Goal: Task Accomplishment & Management: Manage account settings

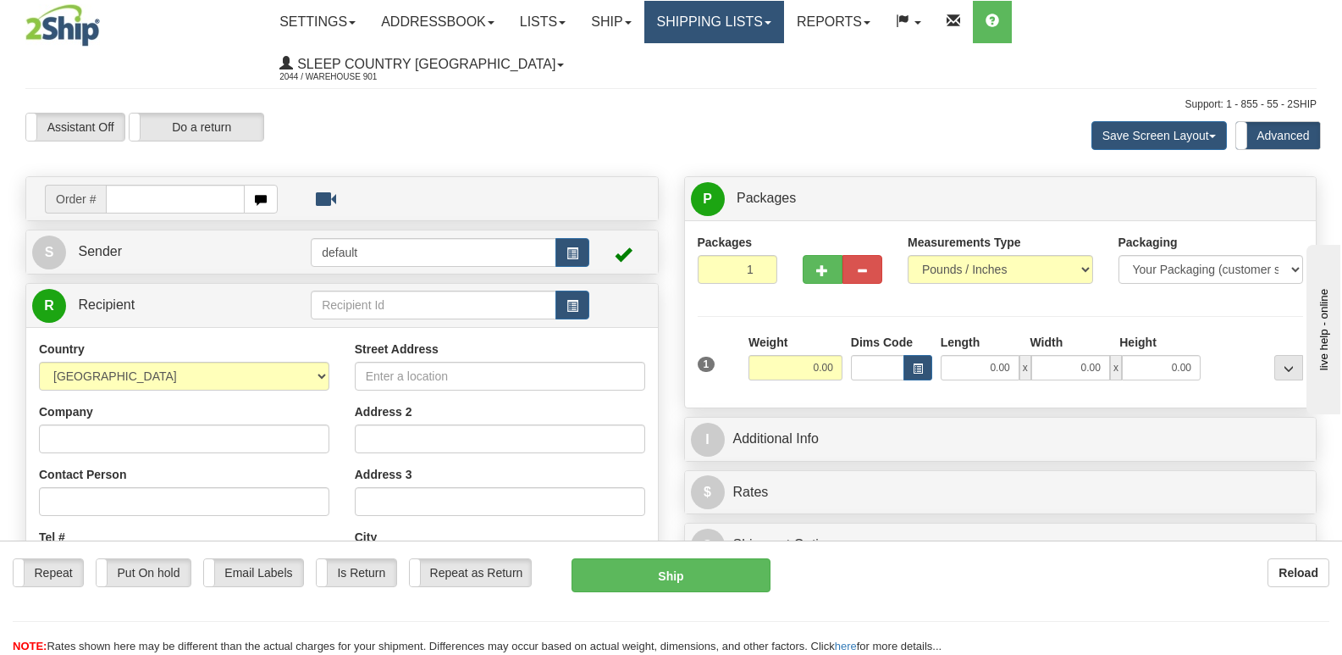
click at [784, 25] on link "Shipping lists" at bounding box center [714, 22] width 140 height 42
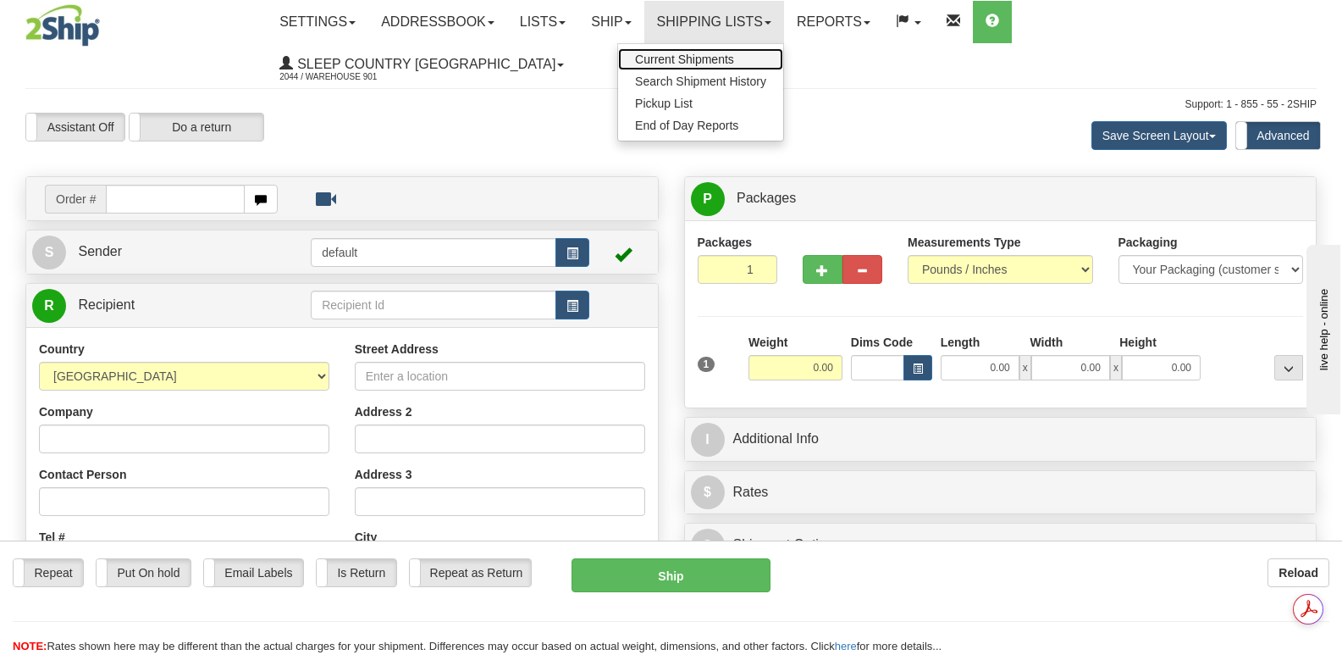
click at [734, 63] on span "Current Shipments" at bounding box center [684, 59] width 99 height 14
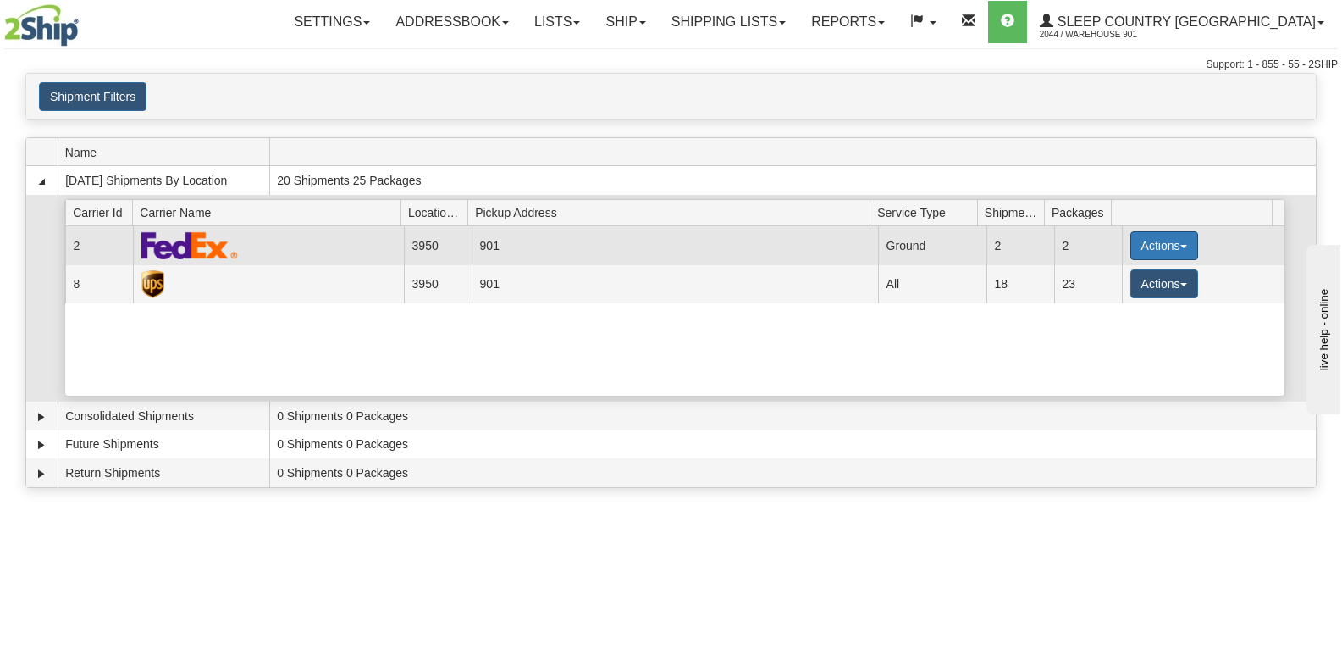
click at [1157, 240] on button "Actions" at bounding box center [1164, 245] width 68 height 29
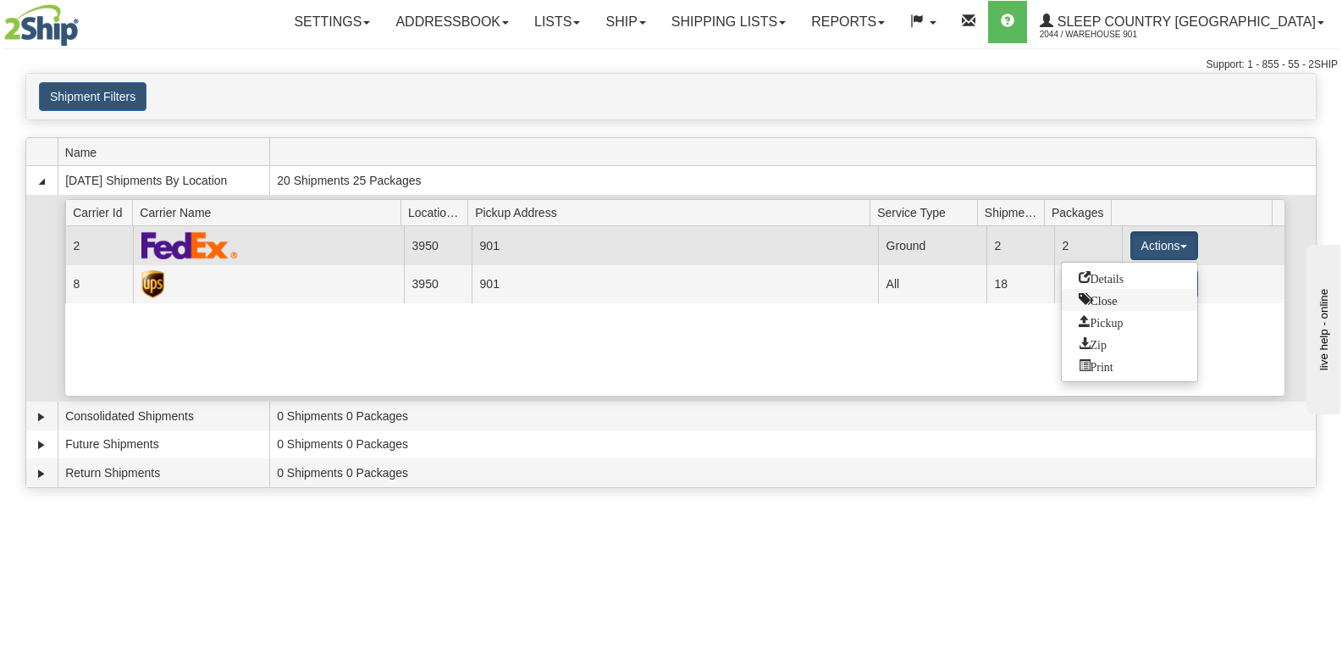
click at [1105, 302] on span "Close" at bounding box center [1098, 299] width 39 height 12
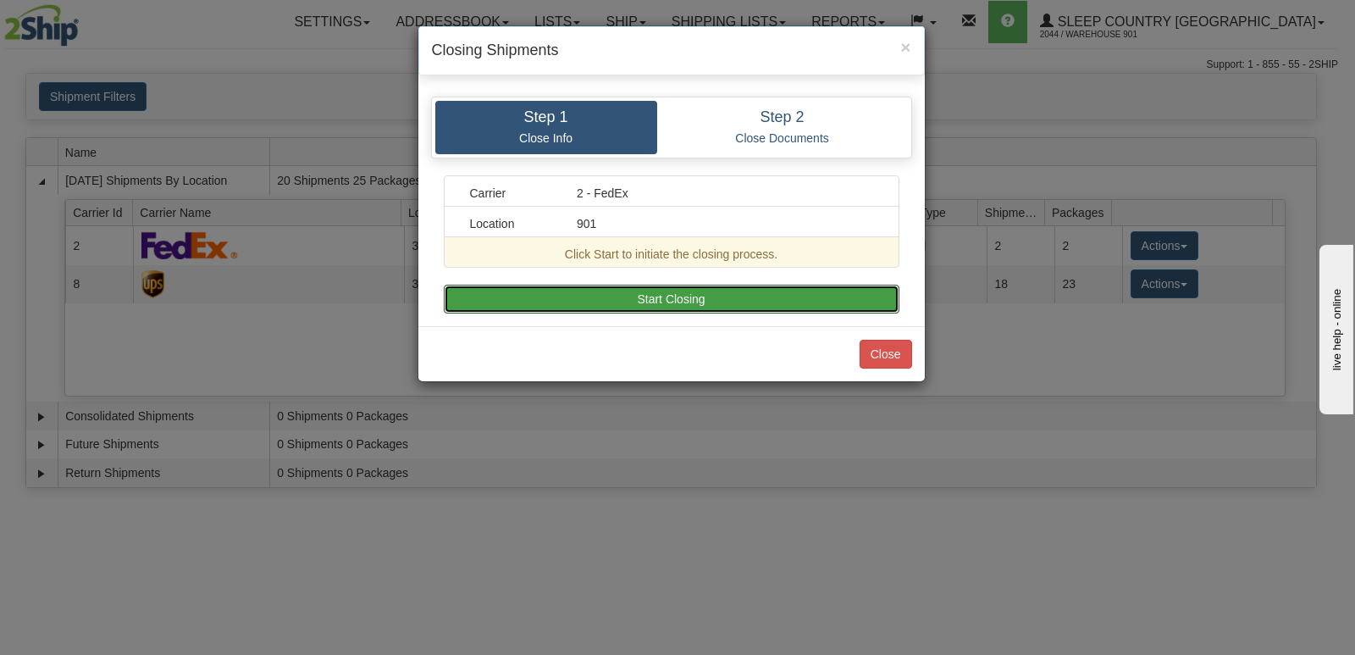
click at [706, 294] on button "Start Closing" at bounding box center [672, 298] width 456 height 29
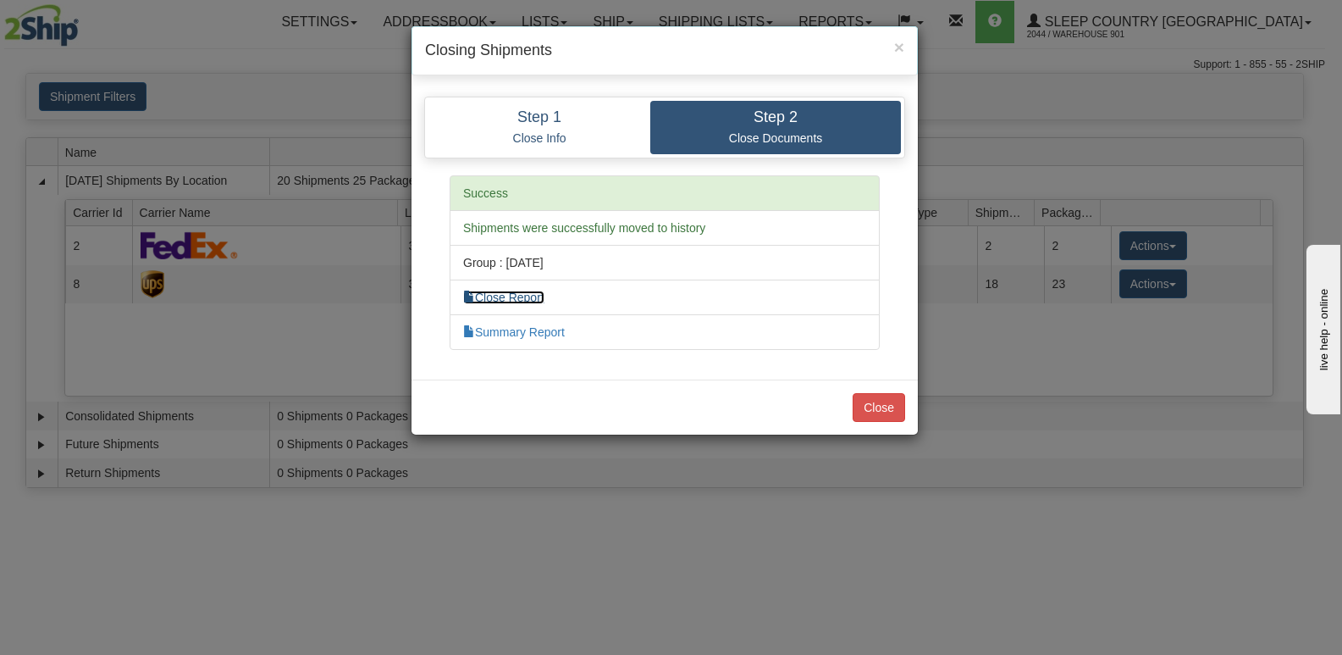
click at [514, 293] on link "Close Report" at bounding box center [503, 297] width 81 height 14
click at [540, 326] on link "Summary Report" at bounding box center [514, 332] width 102 height 14
click at [876, 400] on button "Close" at bounding box center [879, 407] width 52 height 29
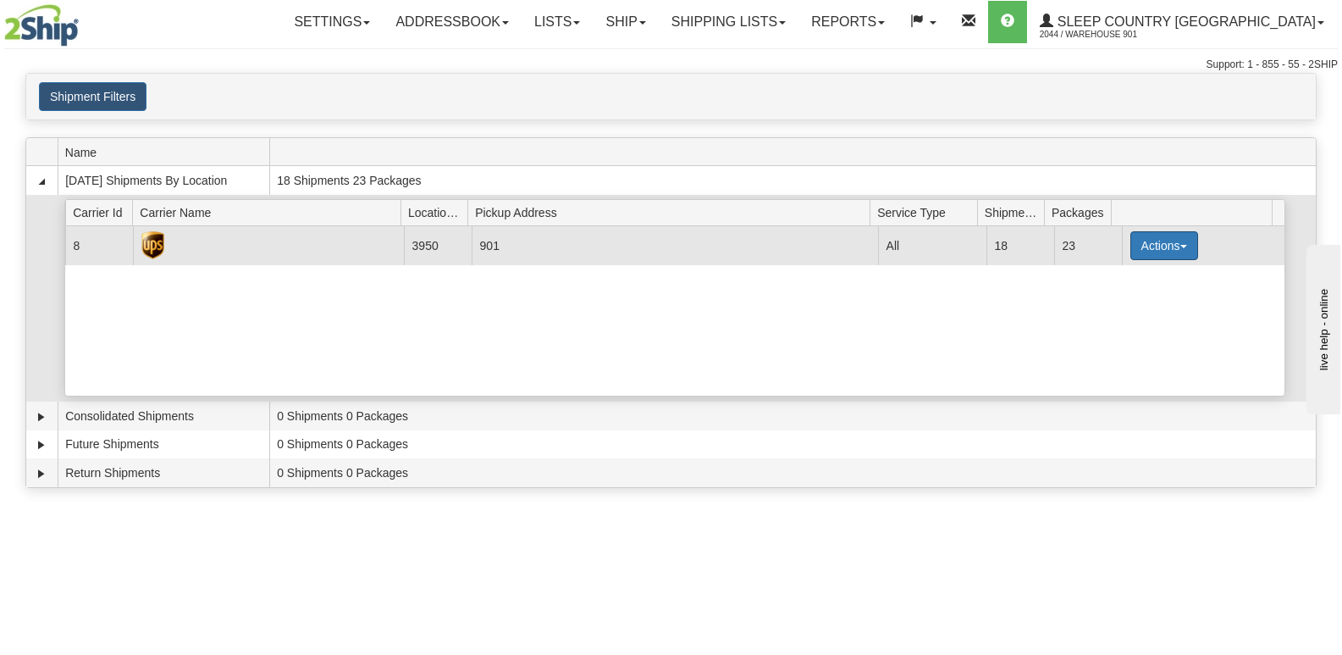
click at [1173, 244] on button "Actions" at bounding box center [1164, 245] width 68 height 29
click at [1101, 301] on span "Close" at bounding box center [1098, 299] width 39 height 12
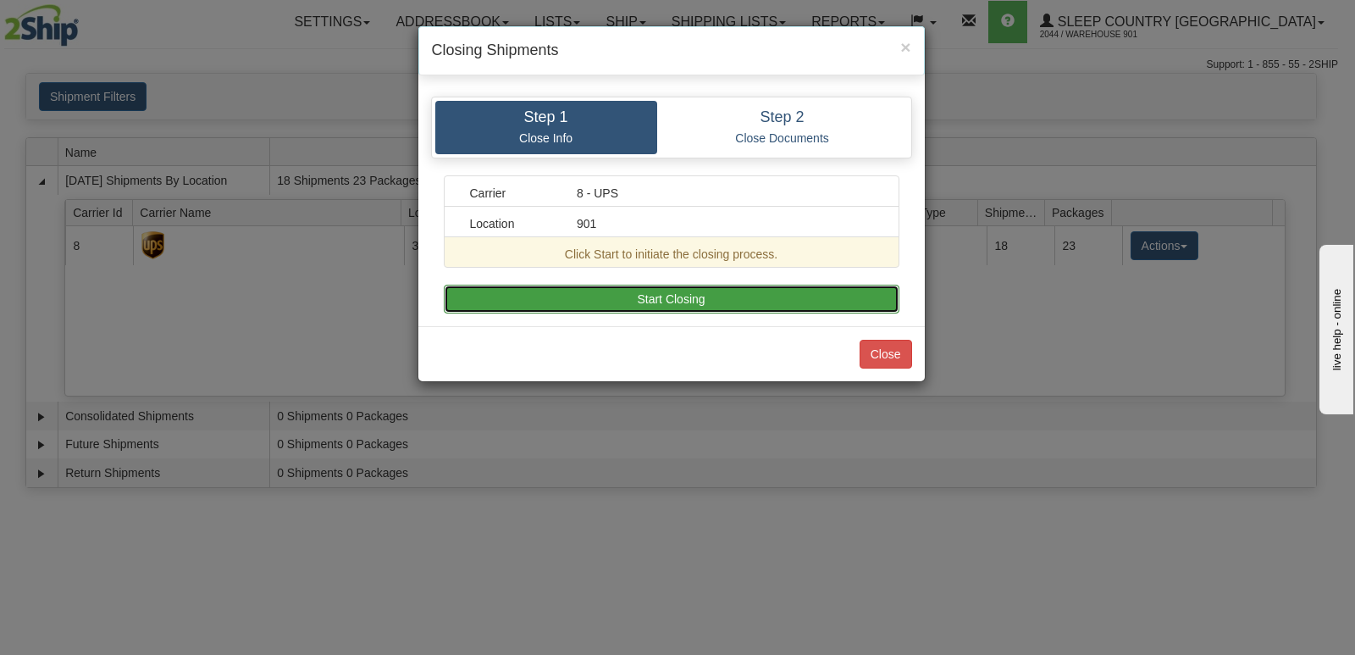
click at [714, 289] on button "Start Closing" at bounding box center [672, 298] width 456 height 29
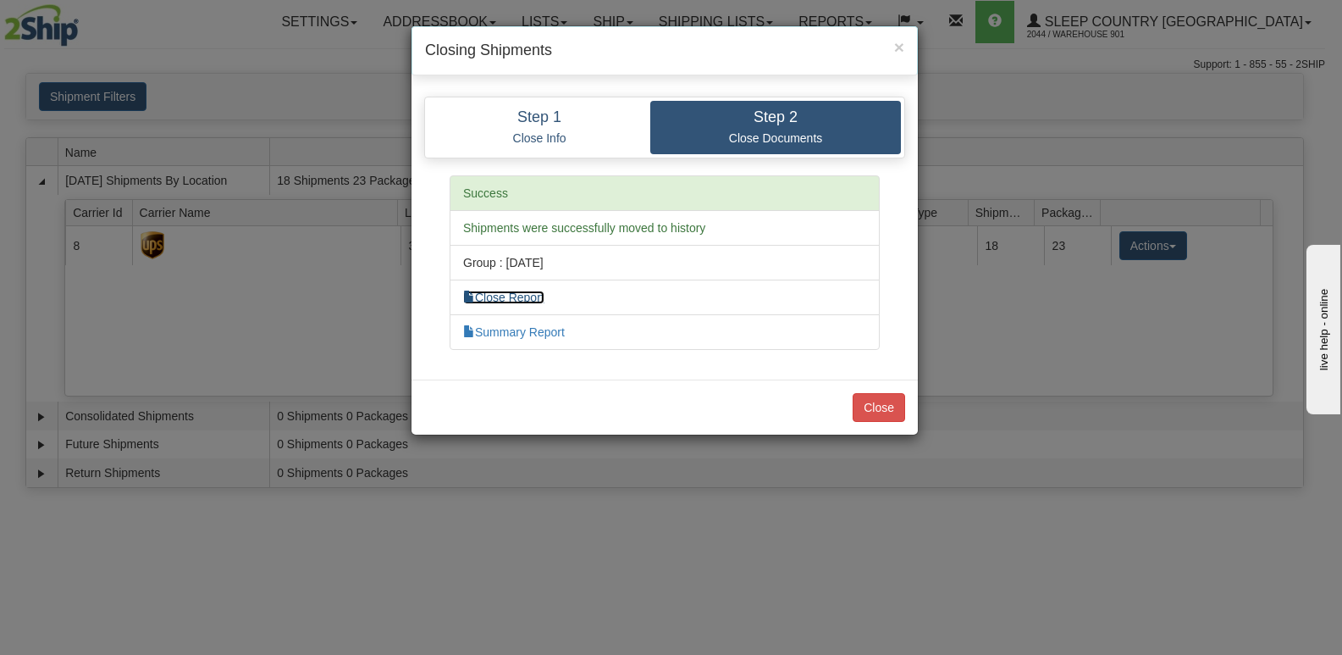
click at [536, 297] on link "Close Report" at bounding box center [503, 297] width 81 height 14
click at [528, 326] on link "Summary Report" at bounding box center [514, 332] width 102 height 14
click at [867, 404] on button "Close" at bounding box center [879, 407] width 52 height 29
